Goal: Task Accomplishment & Management: Manage account settings

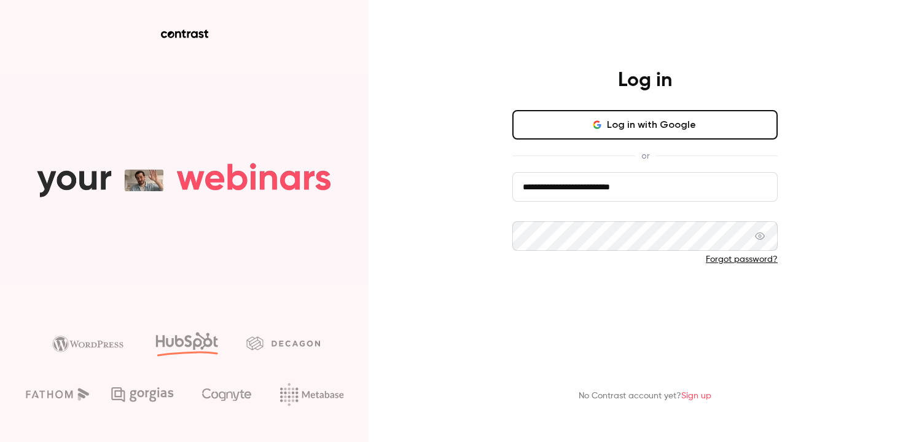
click at [574, 297] on button "Log in" at bounding box center [645, 299] width 265 height 29
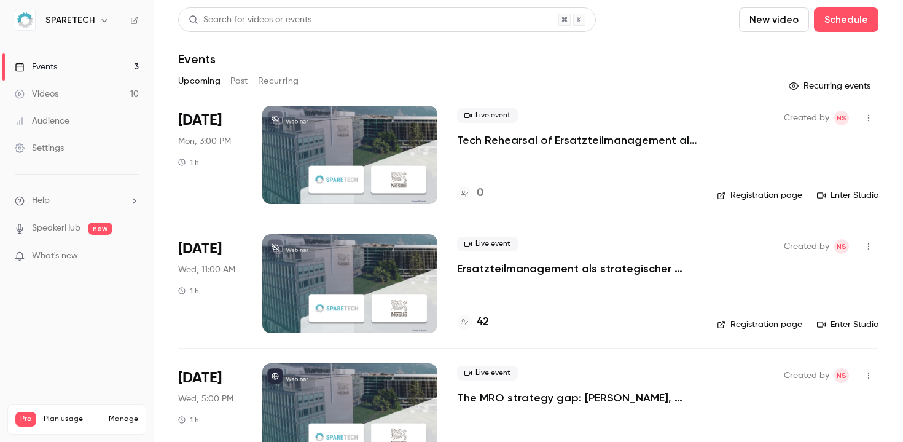
scroll to position [42, 0]
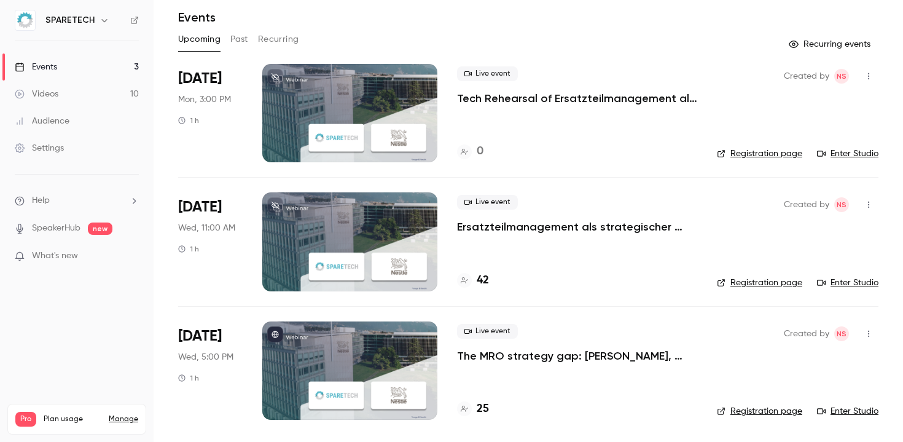
click at [846, 151] on link "Enter Studio" at bounding box center [847, 153] width 61 height 12
click at [50, 149] on div "Settings" at bounding box center [39, 148] width 49 height 12
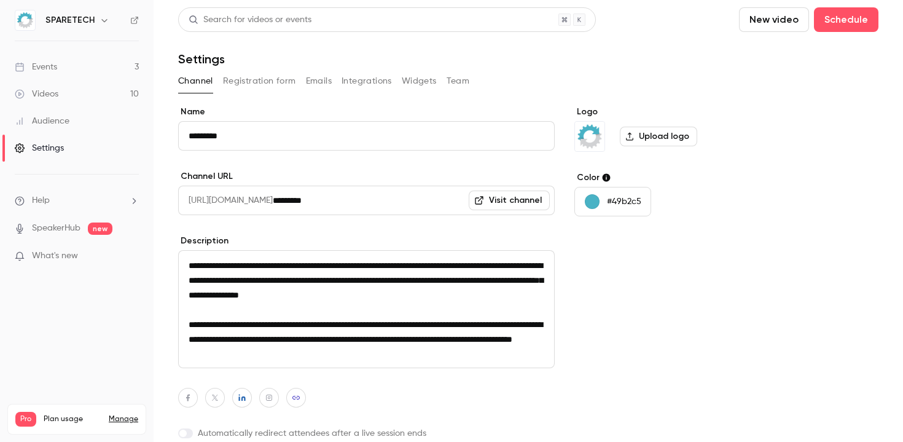
click at [50, 77] on link "Events 3" at bounding box center [77, 66] width 154 height 27
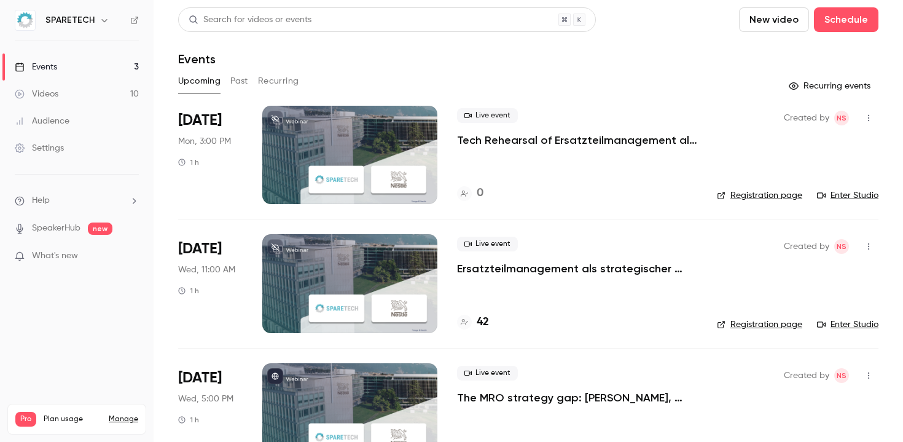
click at [50, 66] on div "Events" at bounding box center [36, 67] width 42 height 12
click at [862, 194] on link "Enter Studio" at bounding box center [847, 195] width 61 height 12
click at [841, 325] on link "Enter Studio" at bounding box center [847, 324] width 61 height 12
click at [605, 291] on div "Live event Ersatzteilmanagement als strategischer [PERSON_NAME]: Margen verbess…" at bounding box center [577, 283] width 240 height 98
click at [487, 325] on h4 "42" at bounding box center [483, 322] width 12 height 17
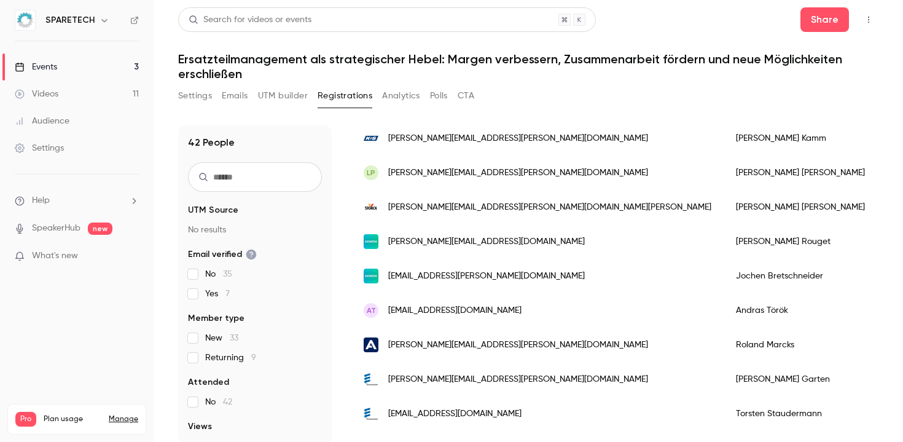
click at [75, 12] on div "SPARETECH" at bounding box center [77, 20] width 124 height 21
click at [75, 24] on h6 "SPARETECH" at bounding box center [69, 20] width 49 height 12
click at [108, 18] on button "button" at bounding box center [104, 20] width 15 height 15
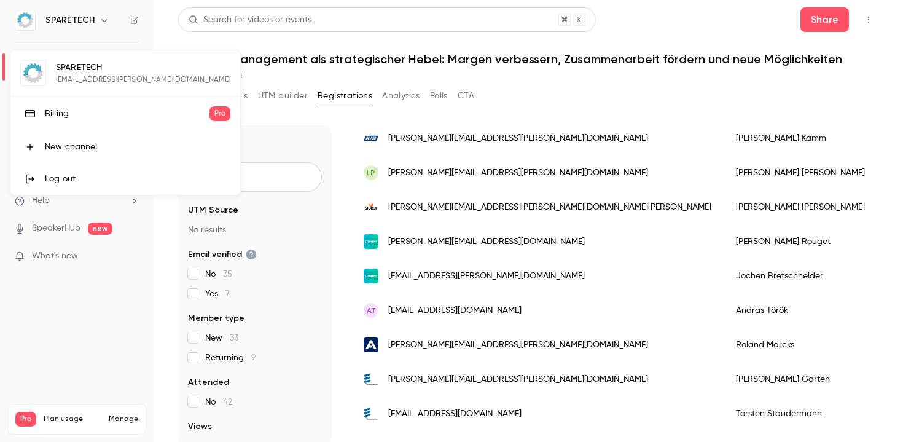
click at [107, 17] on div at bounding box center [451, 221] width 903 height 442
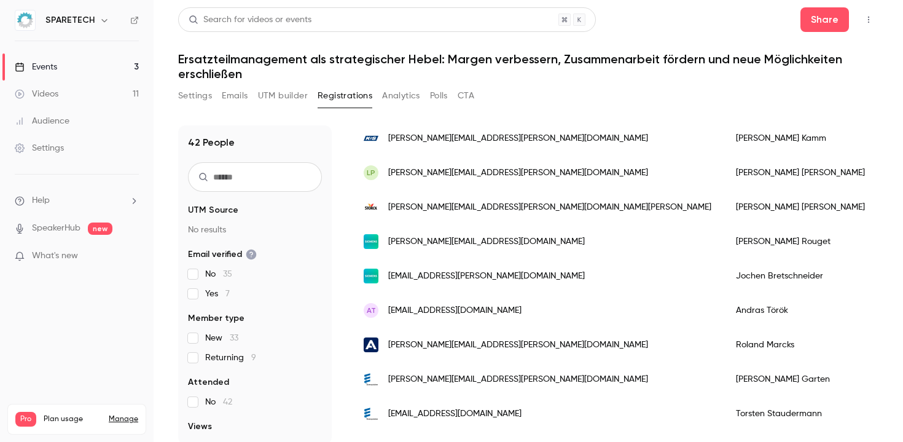
click at [67, 149] on link "Settings" at bounding box center [77, 148] width 154 height 27
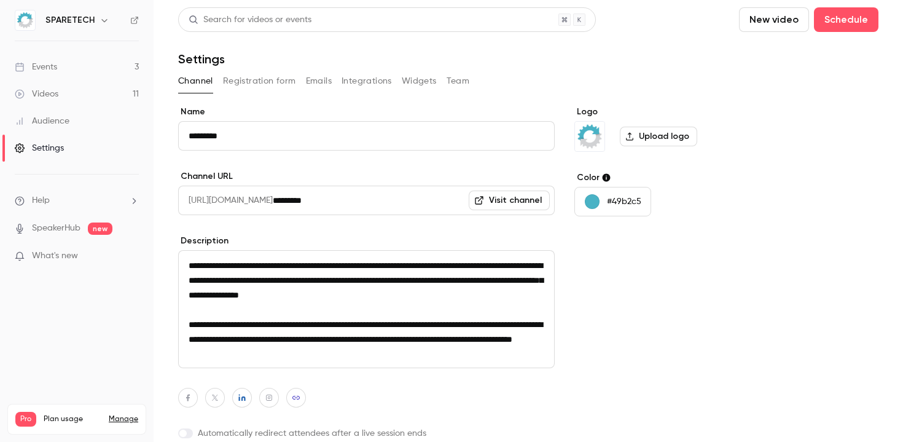
scroll to position [49, 0]
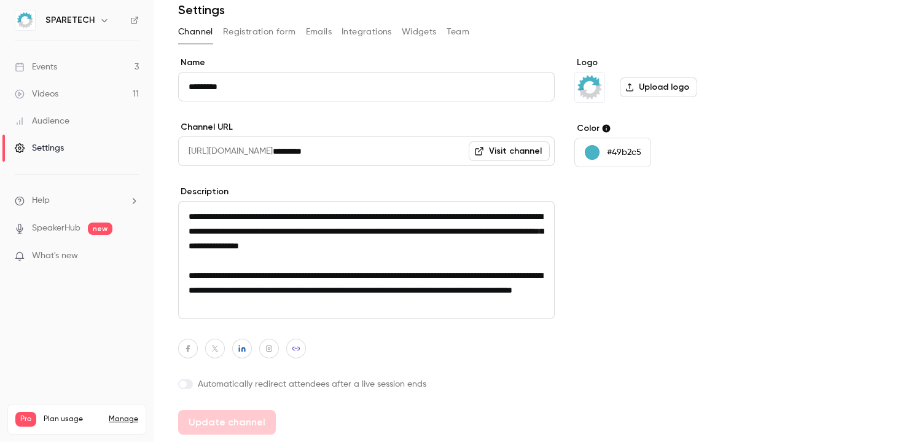
click at [457, 30] on button "Team" at bounding box center [458, 32] width 23 height 20
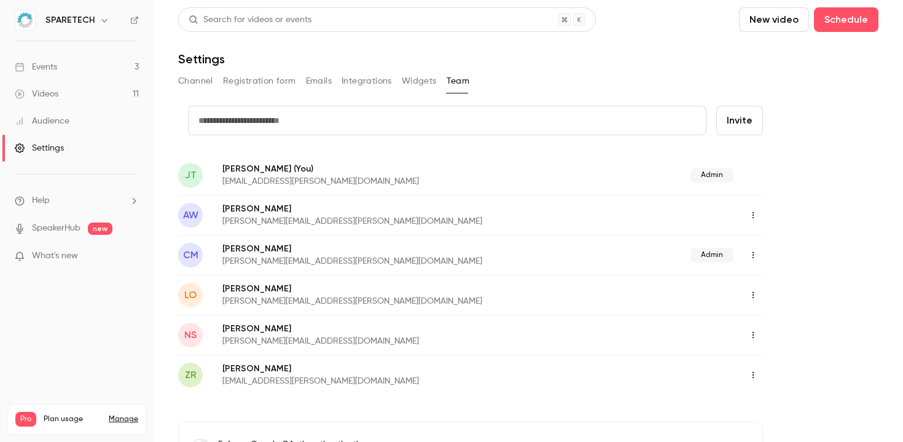
click at [754, 211] on icon "button" at bounding box center [754, 215] width 10 height 9
click at [787, 247] on div "Assign admin role" at bounding box center [820, 246] width 93 height 12
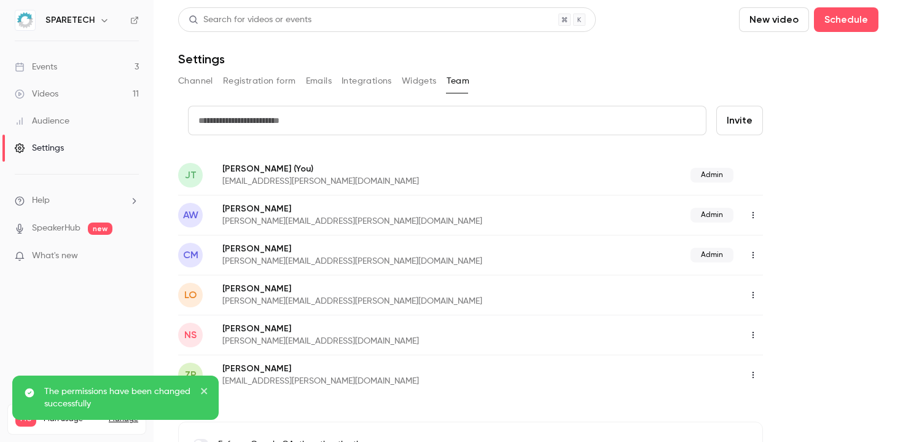
click at [206, 392] on icon "close" at bounding box center [204, 391] width 9 height 10
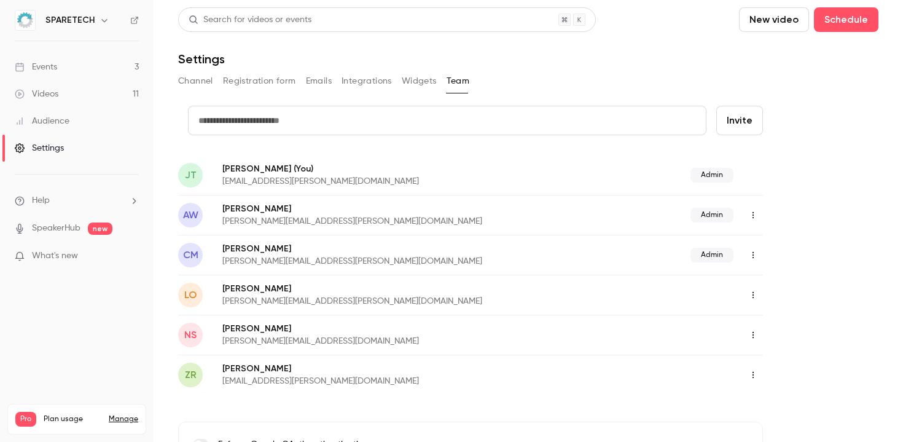
click at [750, 333] on icon "button" at bounding box center [754, 335] width 10 height 9
click at [785, 363] on div "Assign admin role" at bounding box center [820, 366] width 93 height 12
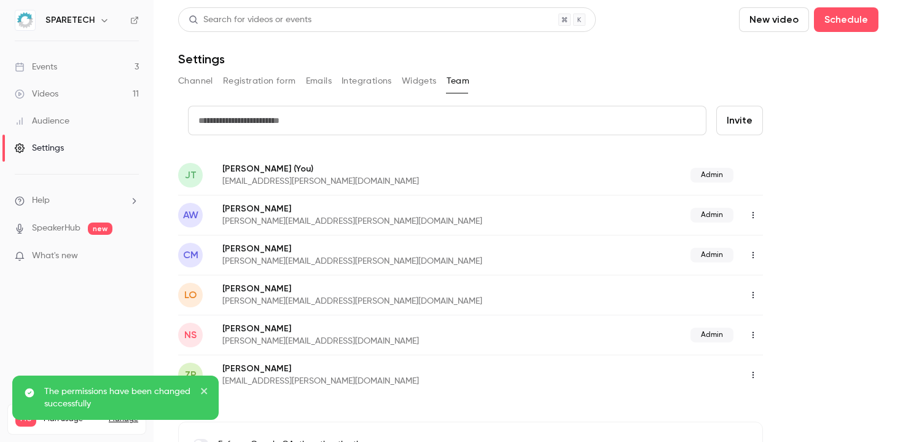
click at [750, 294] on icon "button" at bounding box center [754, 295] width 10 height 9
click at [771, 318] on li "Assign admin role" at bounding box center [810, 326] width 133 height 32
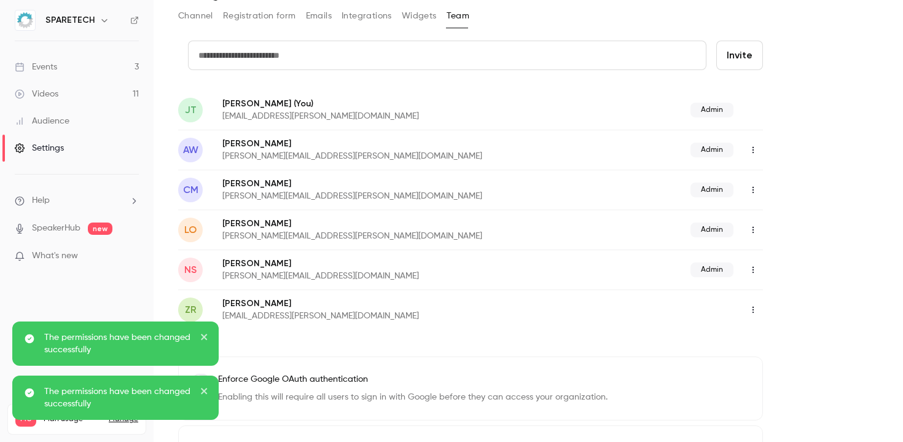
scroll to position [68, 0]
